Goal: Check status: Check status

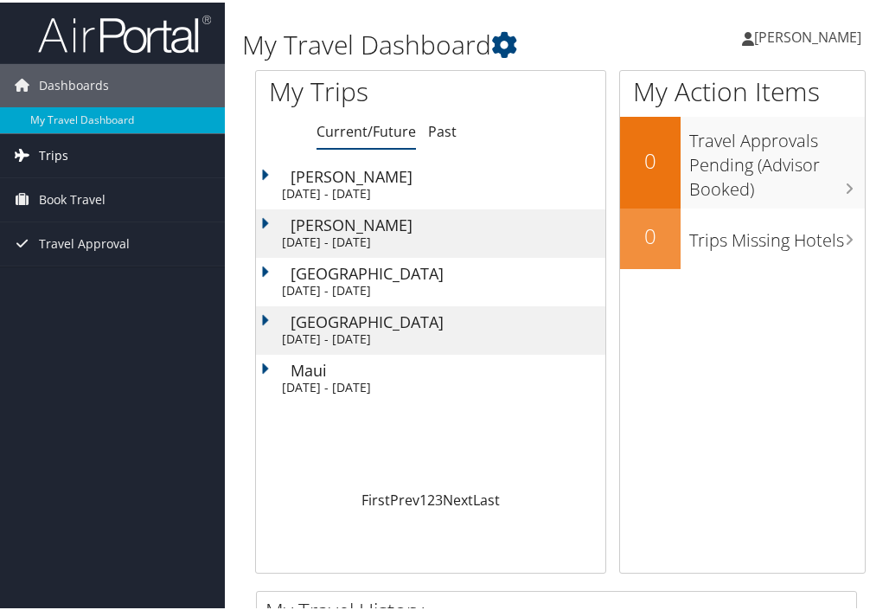
click at [54, 145] on span "Trips" at bounding box center [53, 152] width 29 height 43
click at [362, 223] on div "[PERSON_NAME]" at bounding box center [448, 222] width 315 height 16
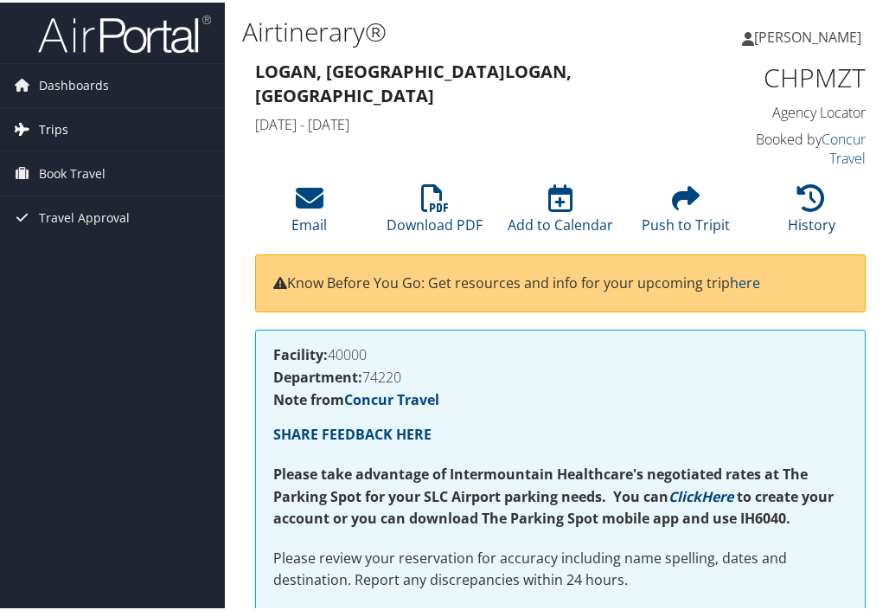
click at [117, 126] on link "Trips" at bounding box center [112, 127] width 225 height 43
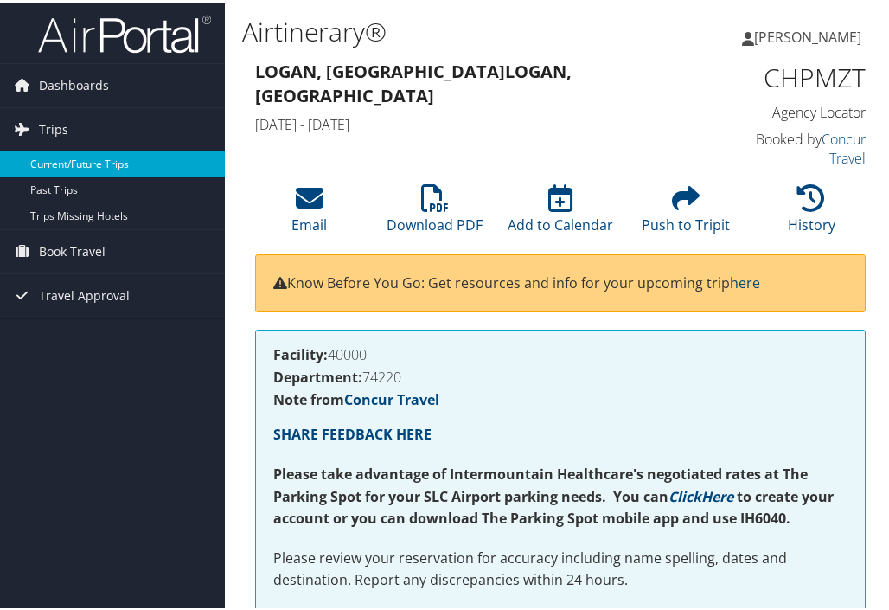
click at [81, 158] on link "Current/Future Trips" at bounding box center [112, 162] width 225 height 26
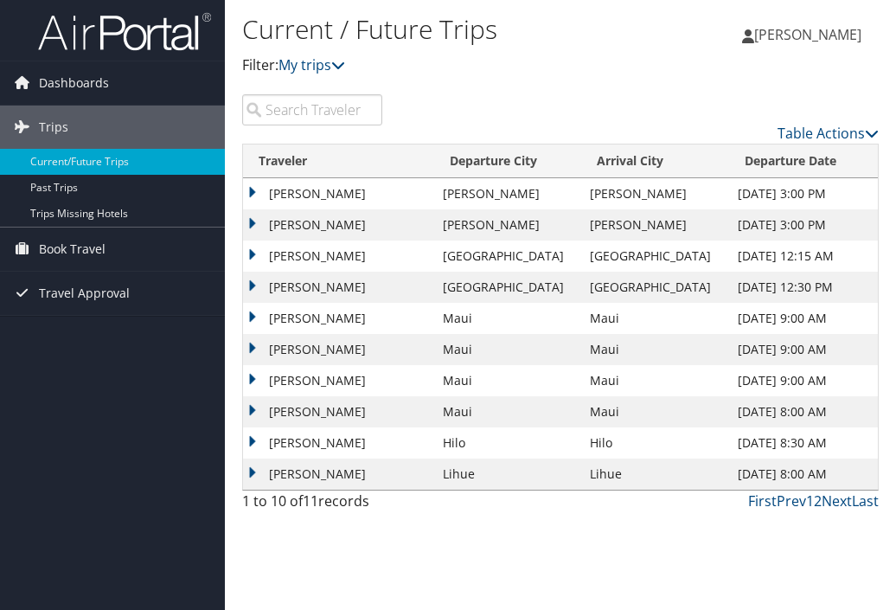
drag, startPoint x: 388, startPoint y: 226, endPoint x: 302, endPoint y: 556, distance: 341.5
click at [300, 556] on div "Current / Future Trips Filter: My trips [PERSON_NAME] [PERSON_NAME] My Settings…" at bounding box center [560, 305] width 671 height 610
click at [819, 131] on link "Table Actions" at bounding box center [827, 133] width 101 height 19
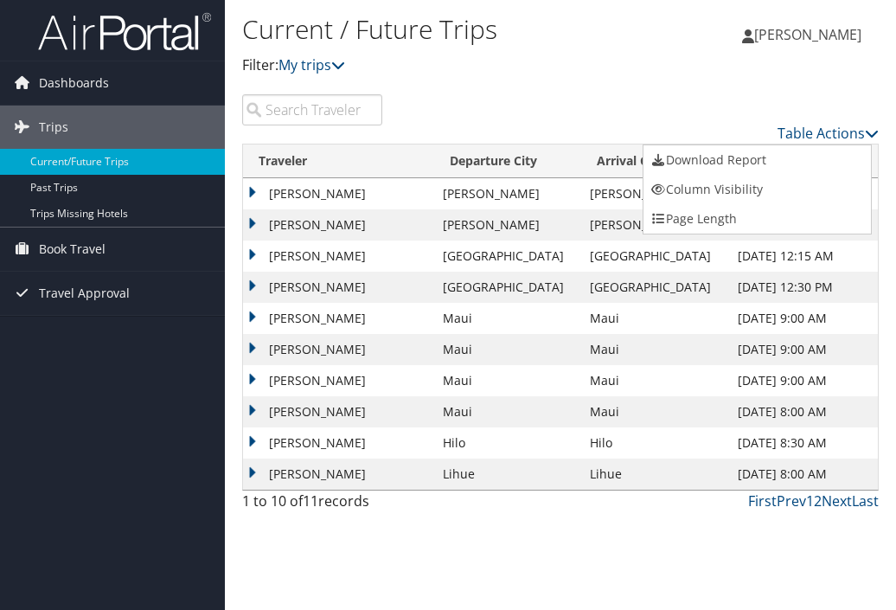
click at [636, 82] on div at bounding box center [448, 305] width 896 height 610
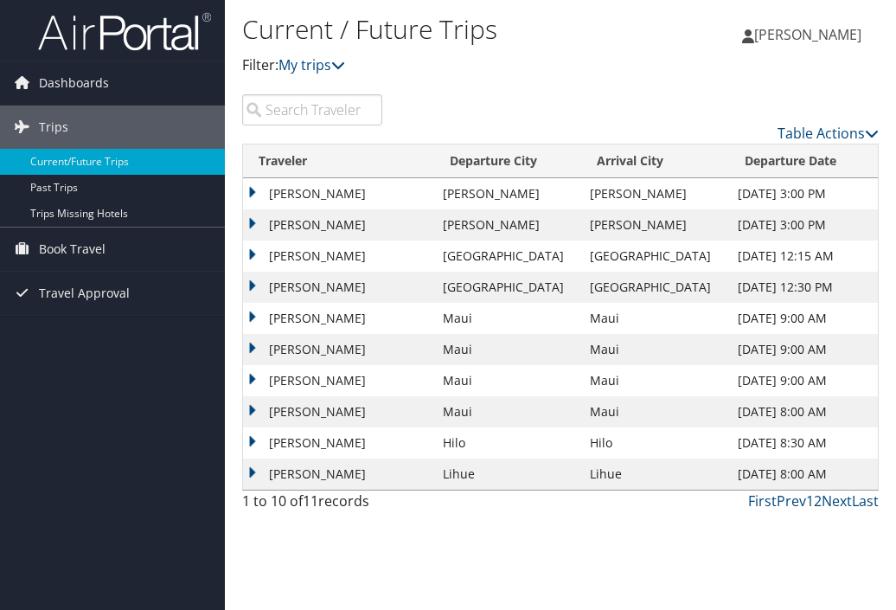
click at [255, 222] on td "CHERYL TORGHELEERESUMA" at bounding box center [338, 224] width 191 height 31
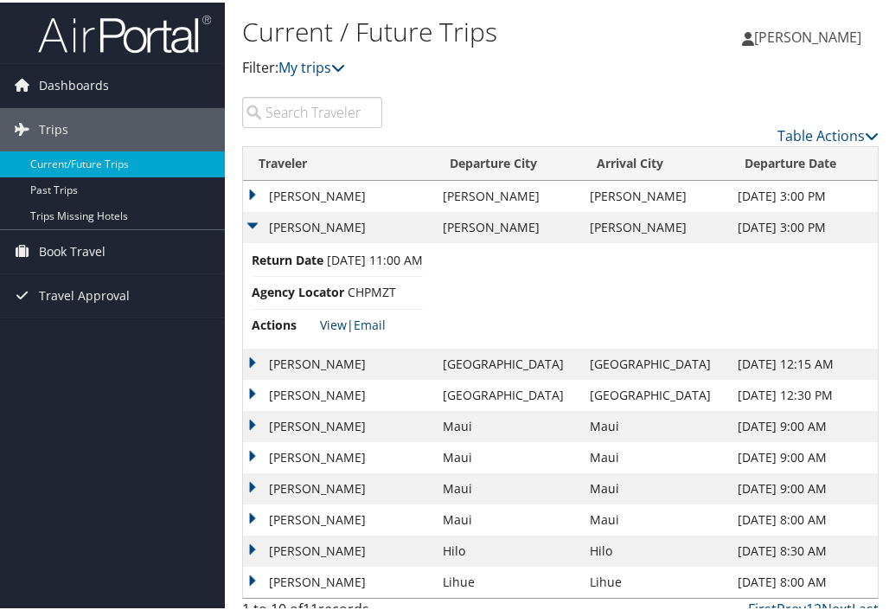
click at [331, 317] on link "View" at bounding box center [333, 322] width 27 height 16
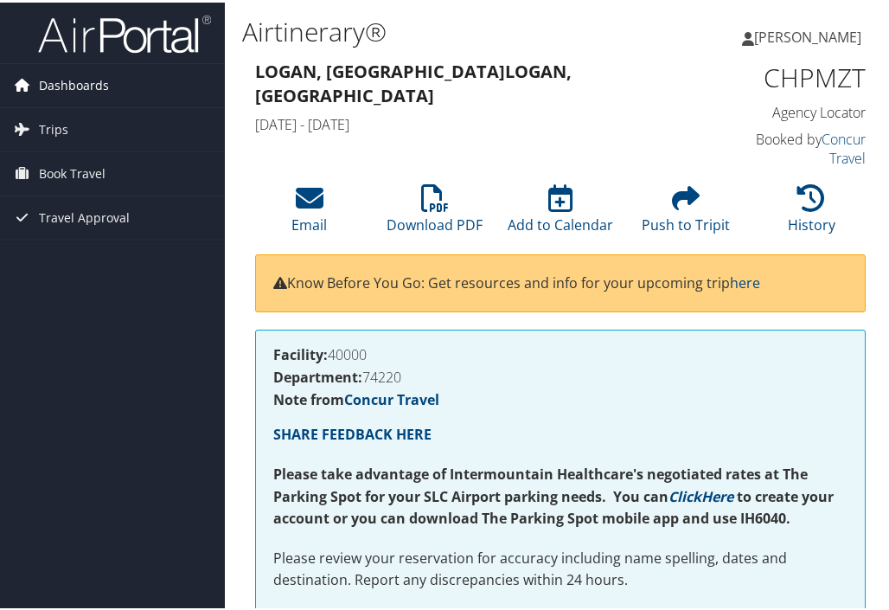
click at [93, 79] on span "Dashboards" at bounding box center [74, 82] width 70 height 43
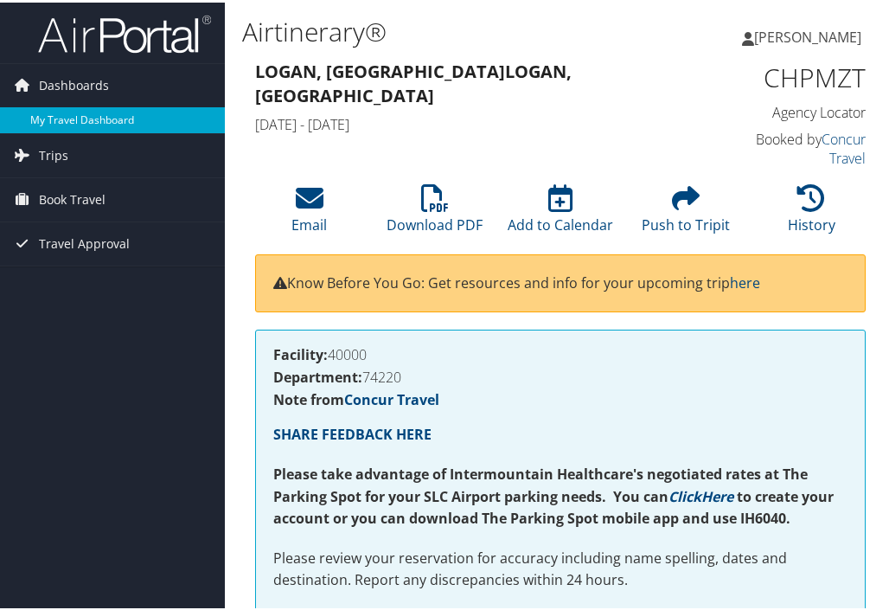
click at [118, 113] on link "My Travel Dashboard" at bounding box center [112, 118] width 225 height 26
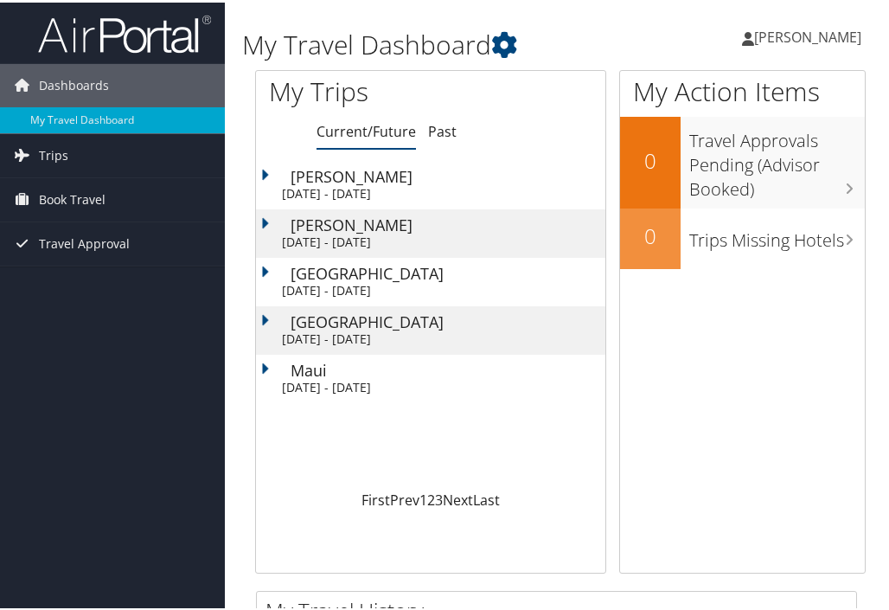
drag, startPoint x: 419, startPoint y: 231, endPoint x: 64, endPoint y: 370, distance: 381.7
click at [95, 118] on link "My Travel Dashboard" at bounding box center [112, 118] width 225 height 26
click at [89, 194] on span "Book Travel" at bounding box center [72, 197] width 67 height 43
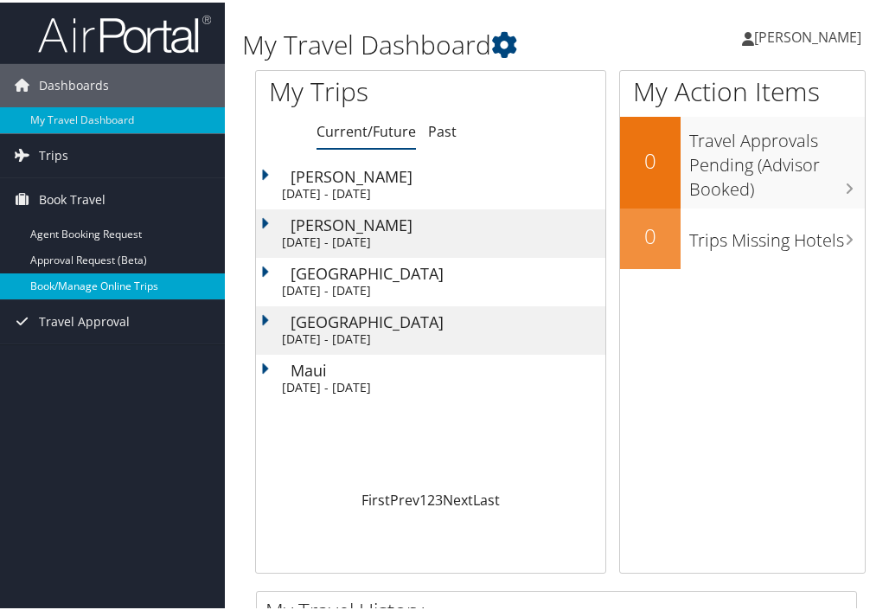
click at [96, 278] on link "Book/Manage Online Trips" at bounding box center [112, 284] width 225 height 26
